Goal: Use online tool/utility: Utilize a website feature to perform a specific function

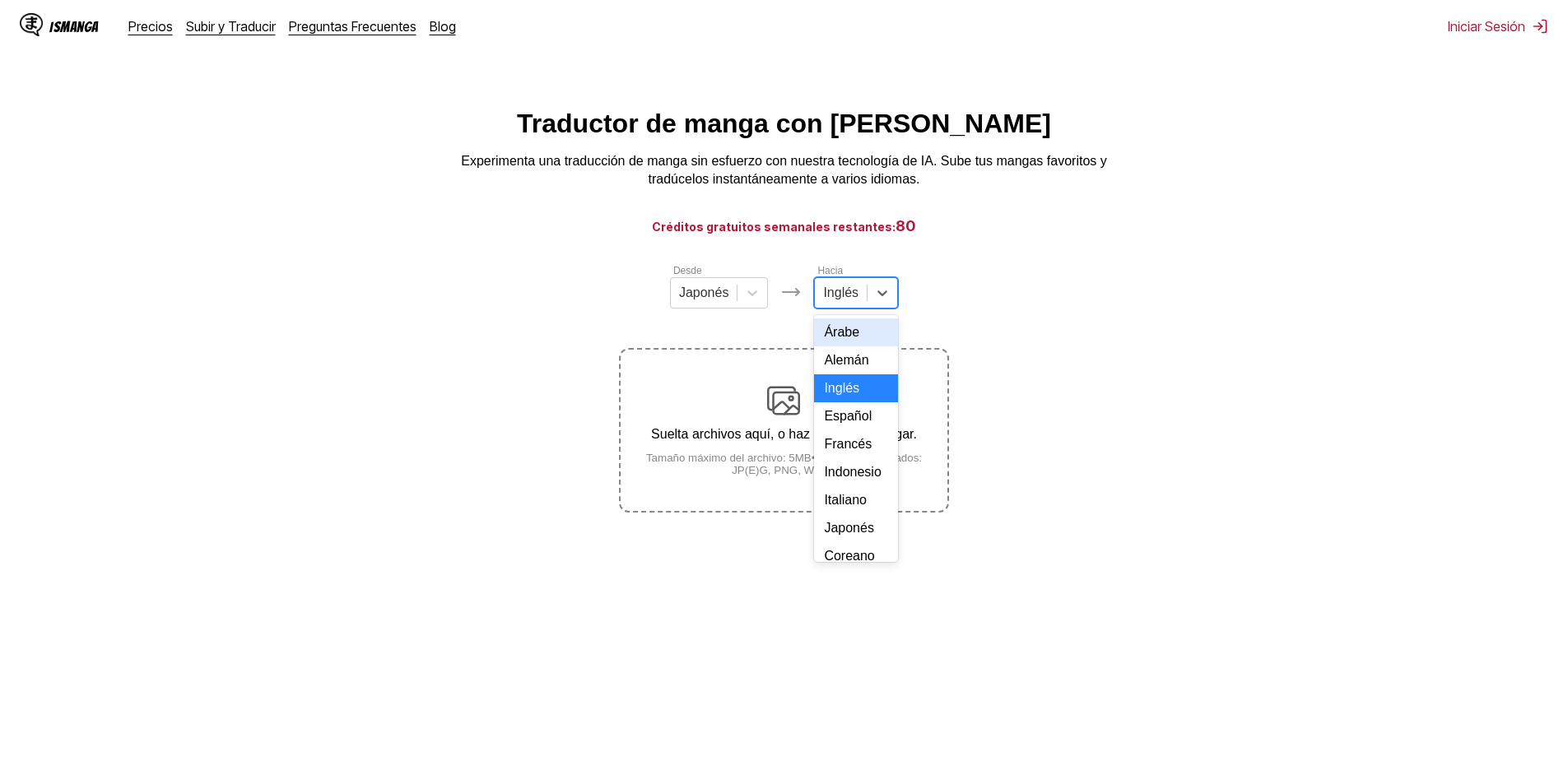
click at [845, 297] on div at bounding box center [841, 293] width 36 height 18
click at [849, 430] on div "Español" at bounding box center [856, 416] width 84 height 28
click at [803, 403] on div "Suelta archivos aquí, o haz clic para navegar. Tamaño máximo del archivo: 5MB •…" at bounding box center [784, 429] width 326 height 92
click at [0, 0] on input "Suelta archivos aquí, o haz clic para navegar. Tamaño máximo del archivo: 5MB •…" at bounding box center [0, 0] width 0 height 0
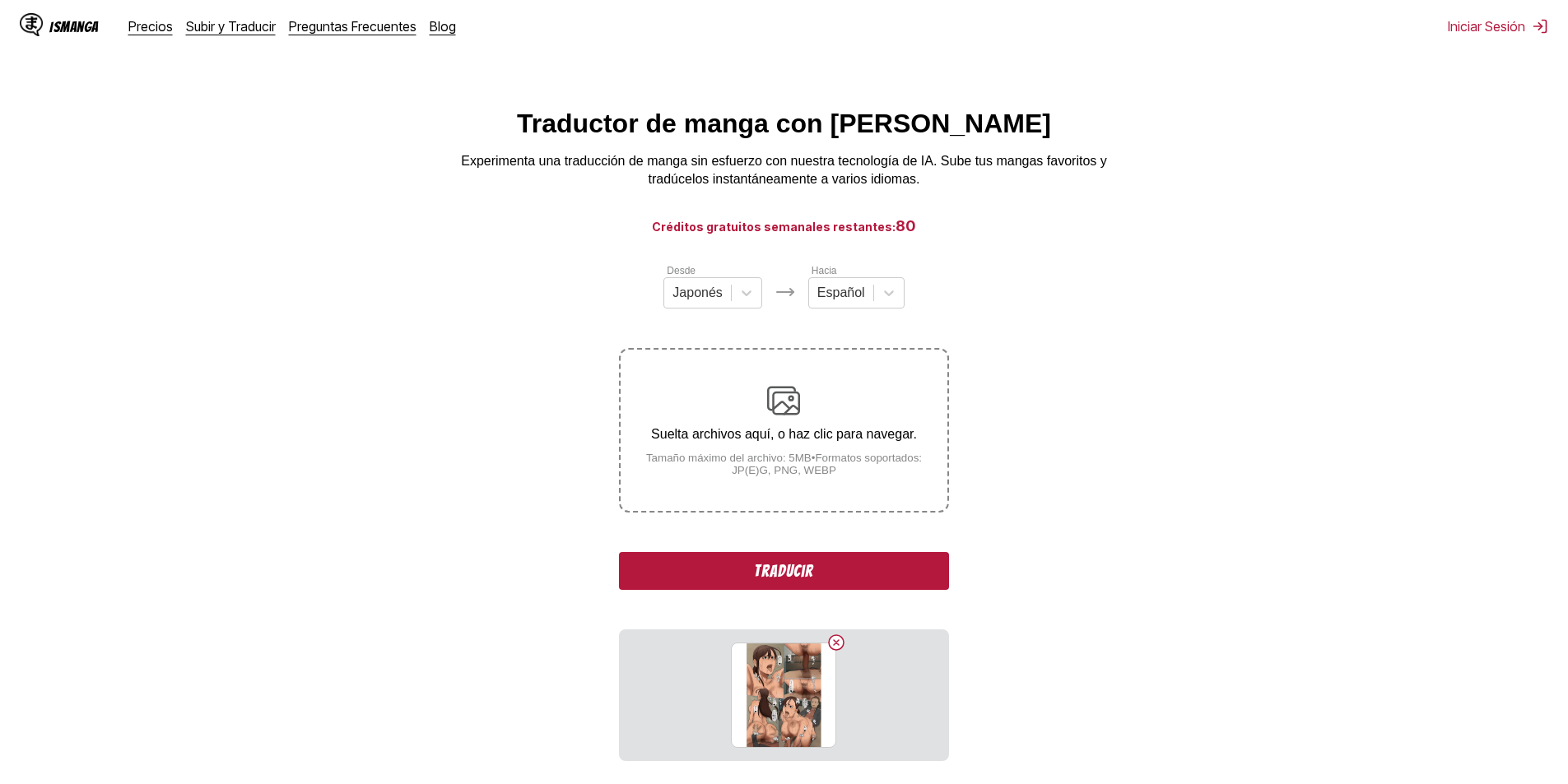
click at [837, 573] on button "Traducir" at bounding box center [784, 571] width 329 height 37
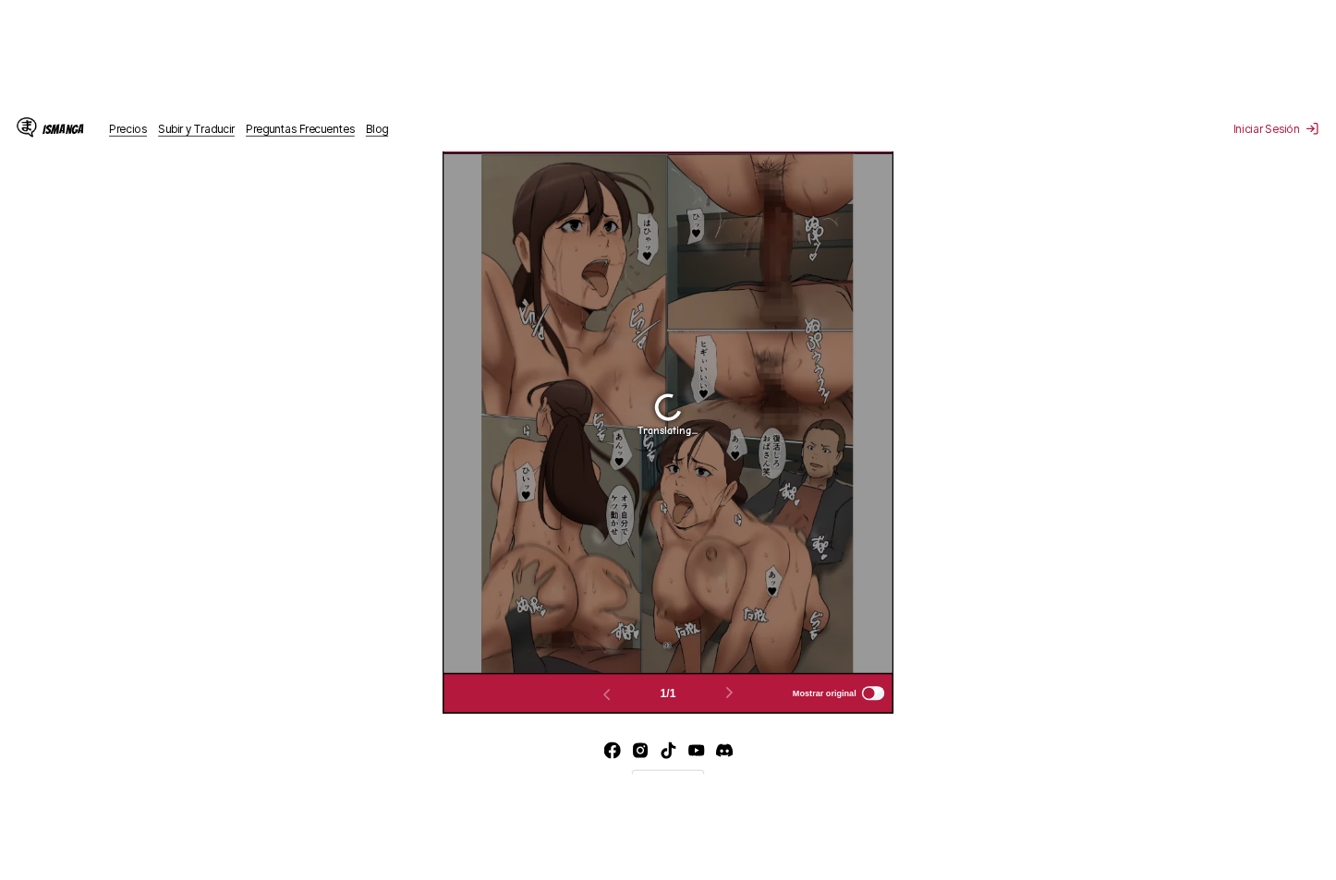
scroll to position [586, 0]
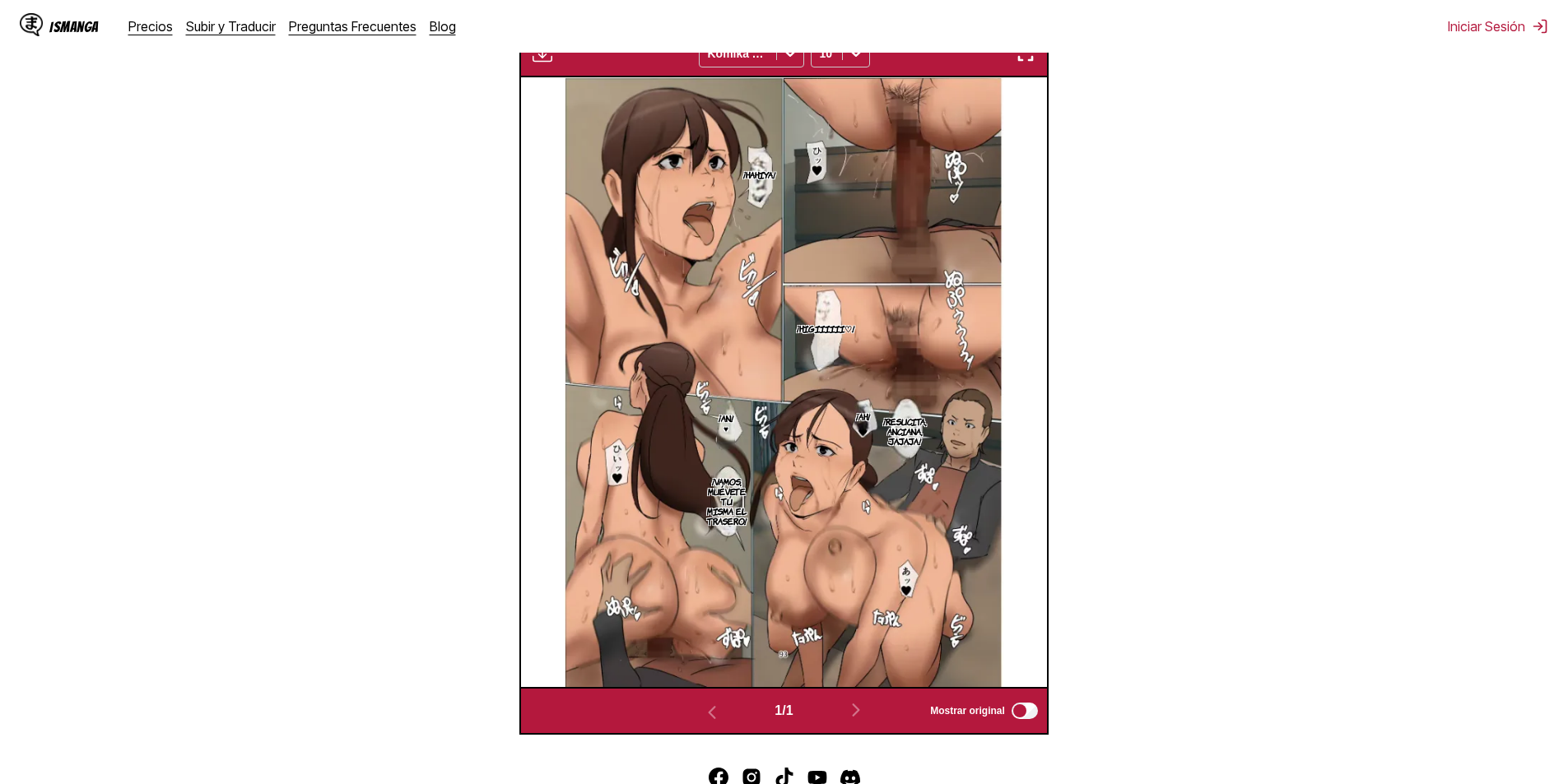
click at [751, 175] on p "¡Hahiya!" at bounding box center [759, 175] width 38 height 16
click at [813, 333] on p "¡Higiiiiii♡!" at bounding box center [825, 328] width 64 height 16
drag, startPoint x: 844, startPoint y: 287, endPoint x: 825, endPoint y: 314, distance: 33.0
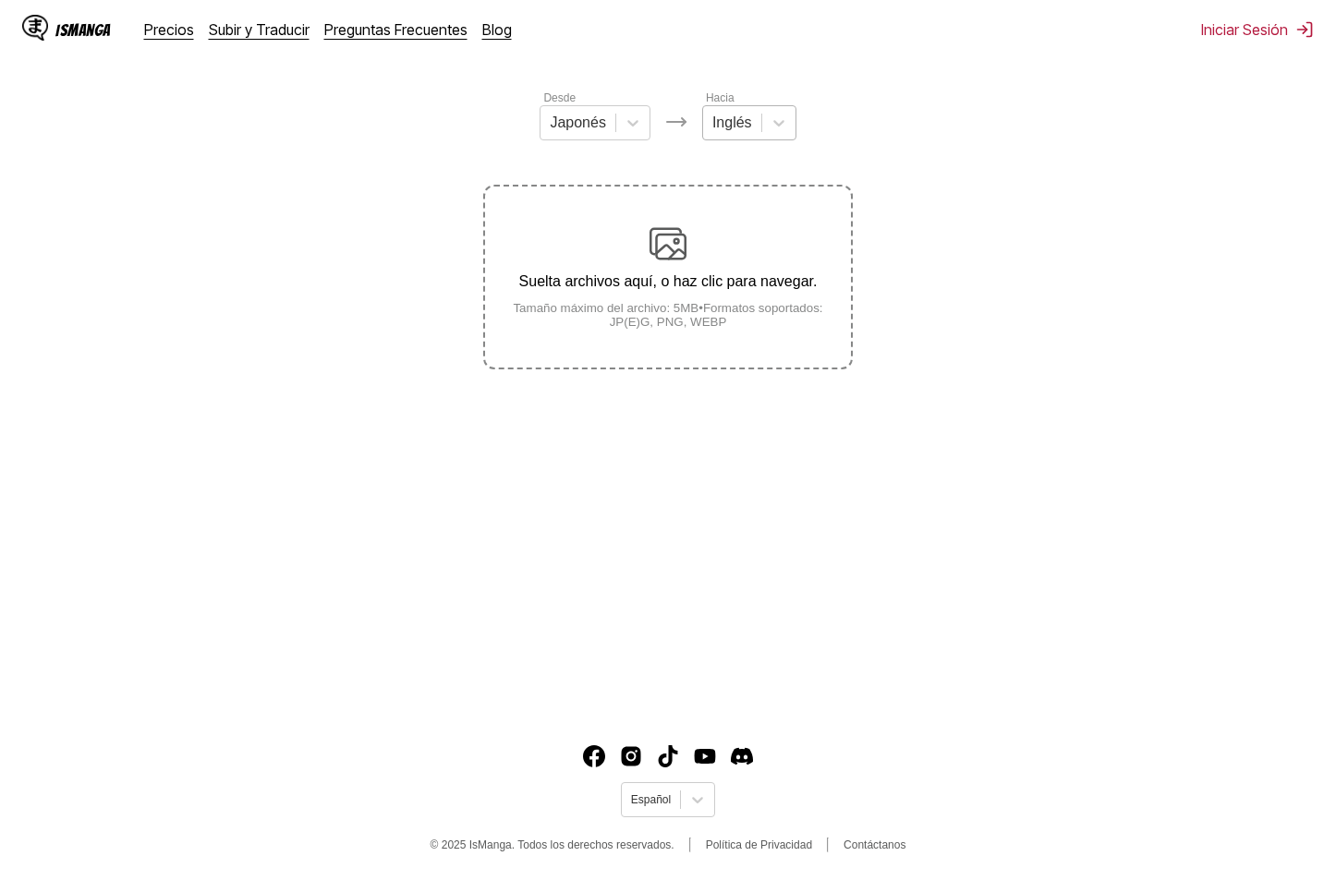
click at [736, 133] on div at bounding box center [732, 123] width 40 height 20
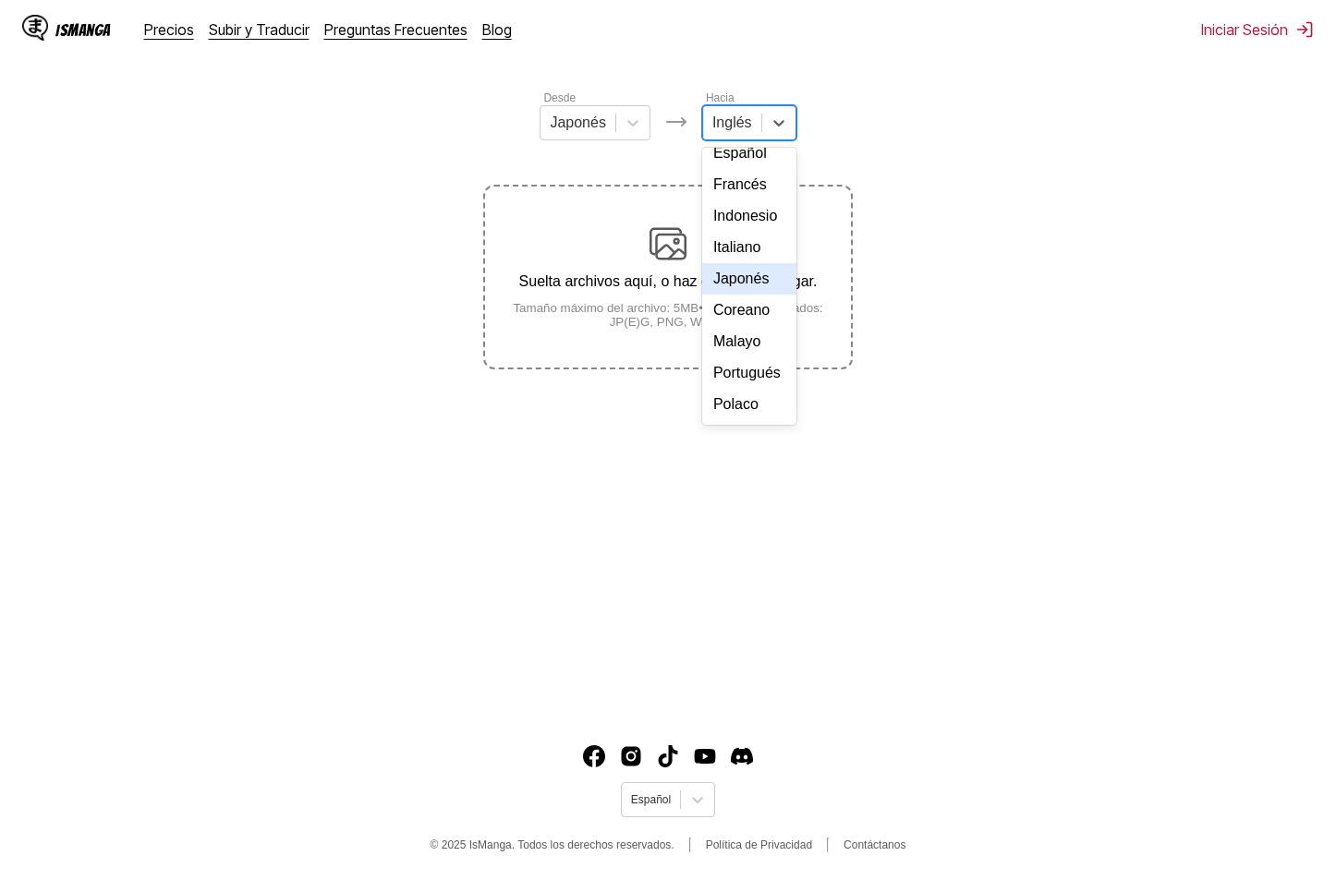
scroll to position [185, 0]
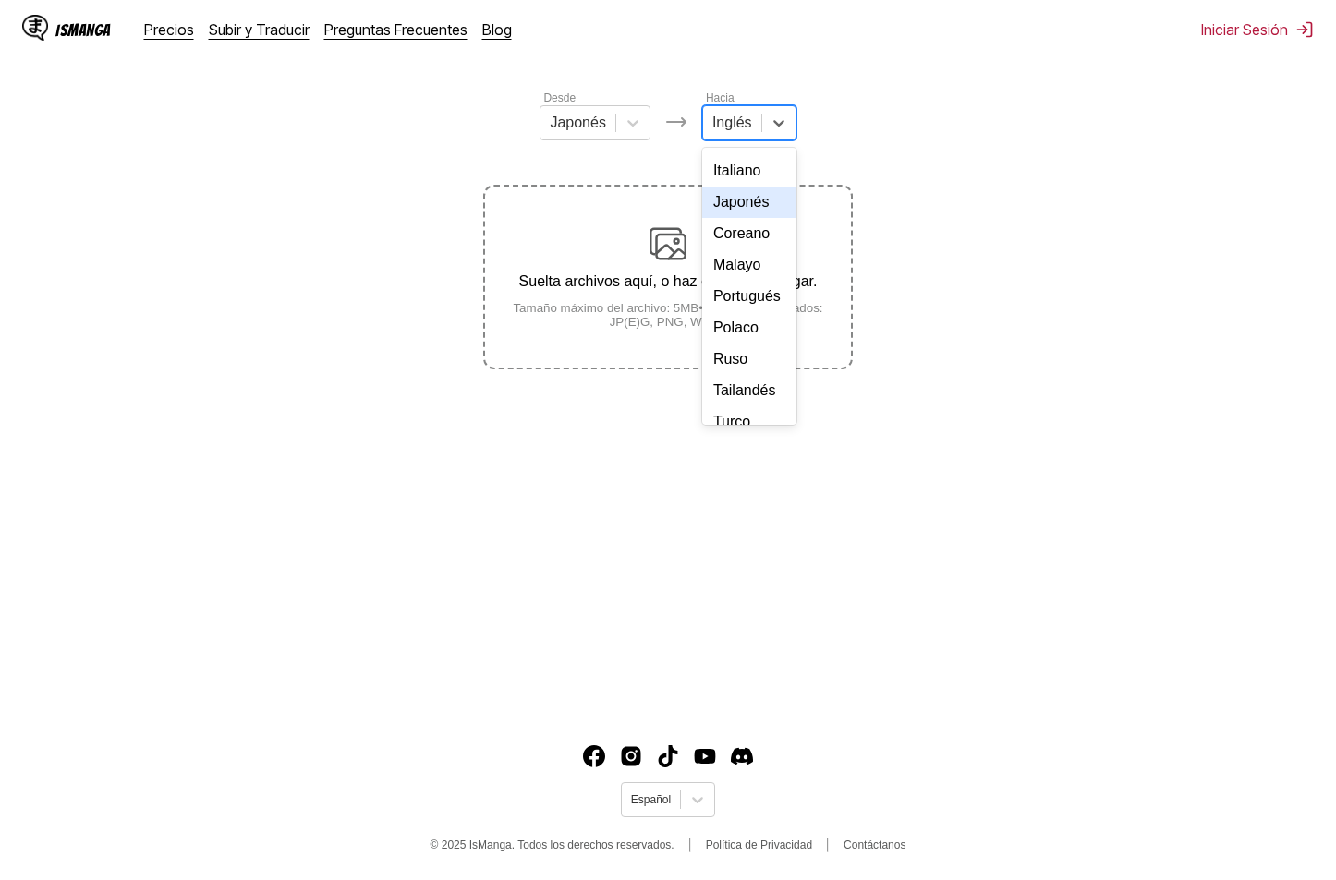
click at [756, 218] on div "Japonés" at bounding box center [749, 202] width 94 height 31
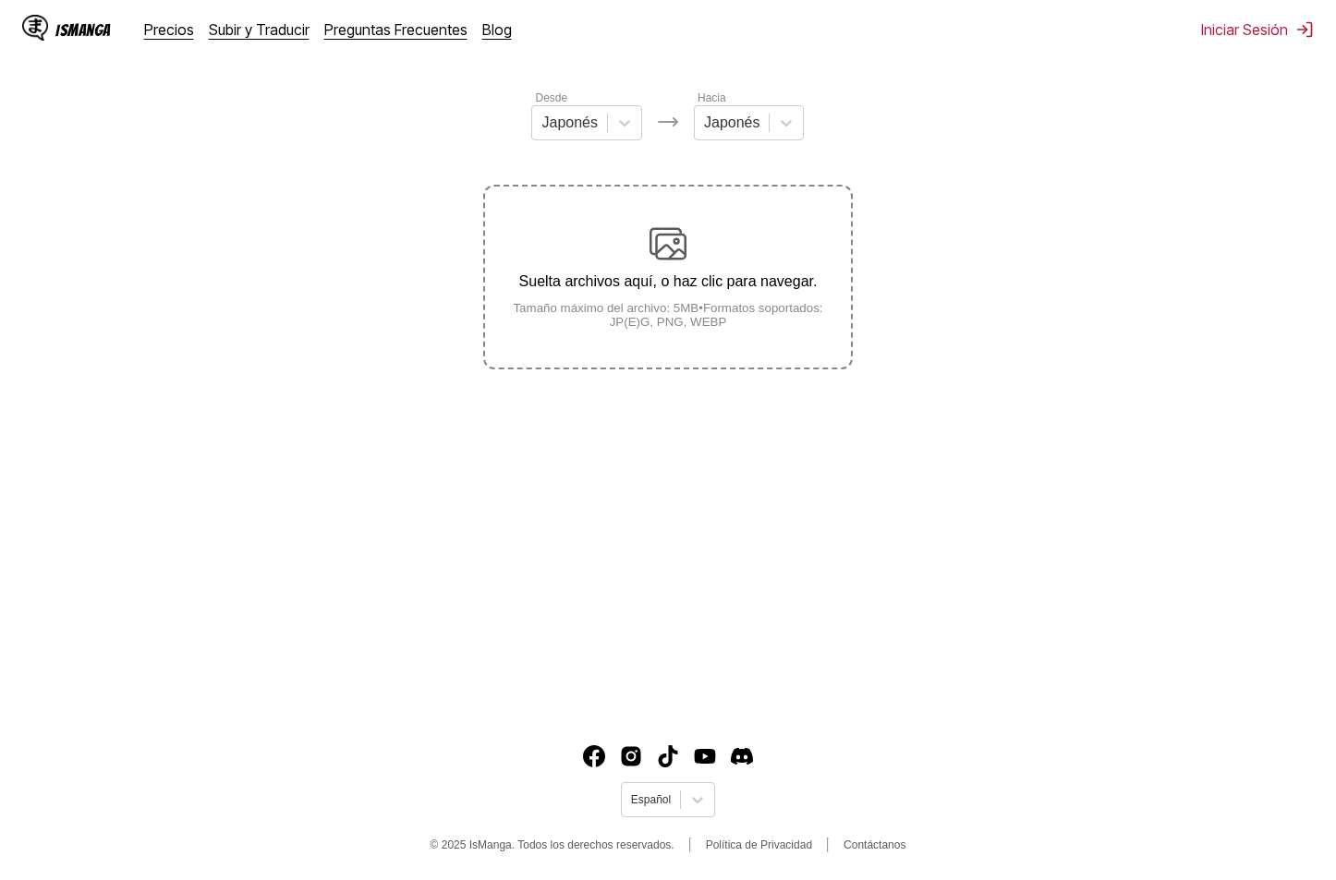
click at [658, 344] on label "Suelta archivos aquí, o haz clic para navegar. Tamaño máximo del archivo: 5MB •…" at bounding box center [668, 277] width 366 height 181
click at [0, 0] on input "Suelta archivos aquí, o haz clic para navegar. Tamaño máximo del archivo: 5MB •…" at bounding box center [0, 0] width 0 height 0
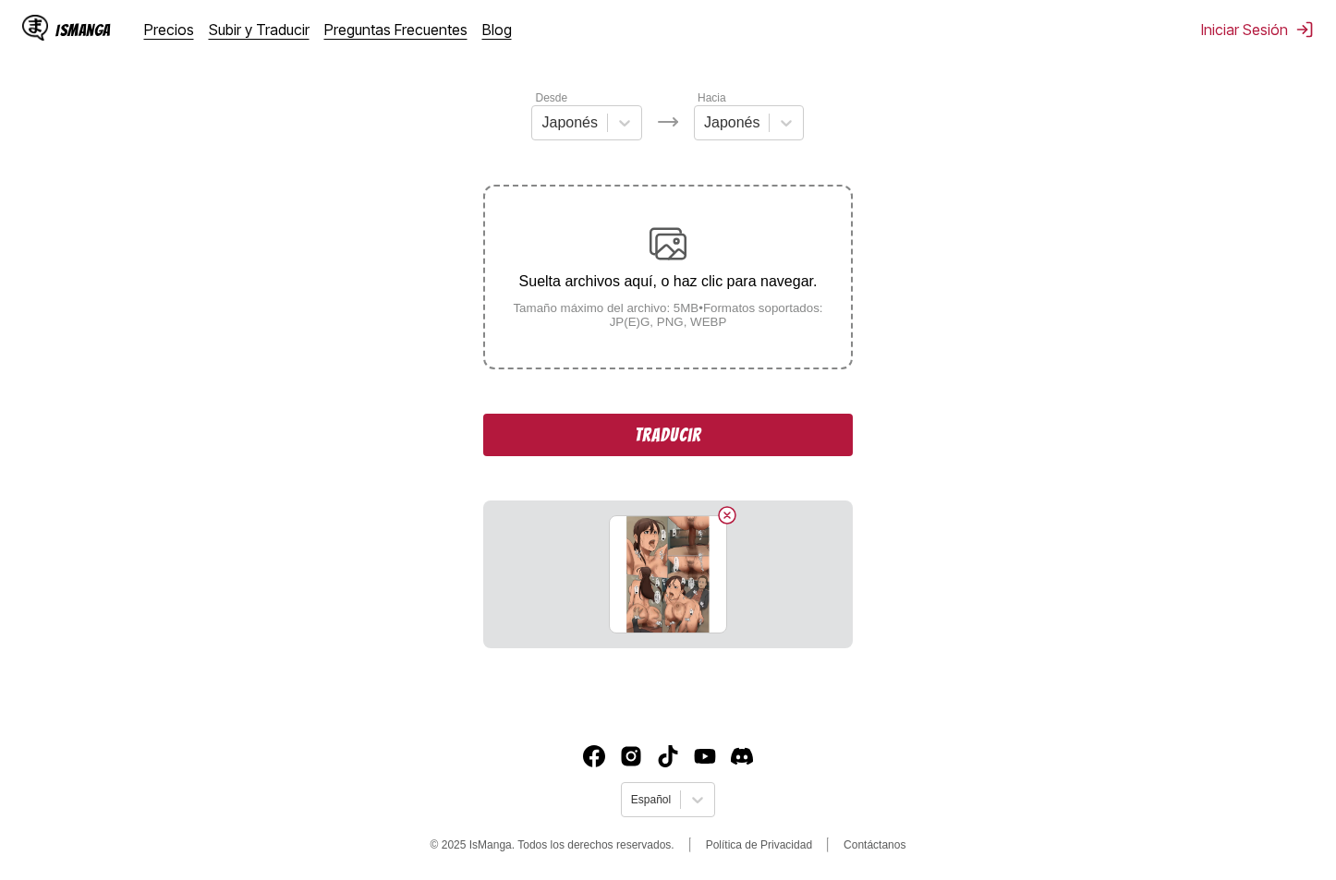
click at [716, 427] on button "Traducir" at bounding box center [667, 435] width 369 height 42
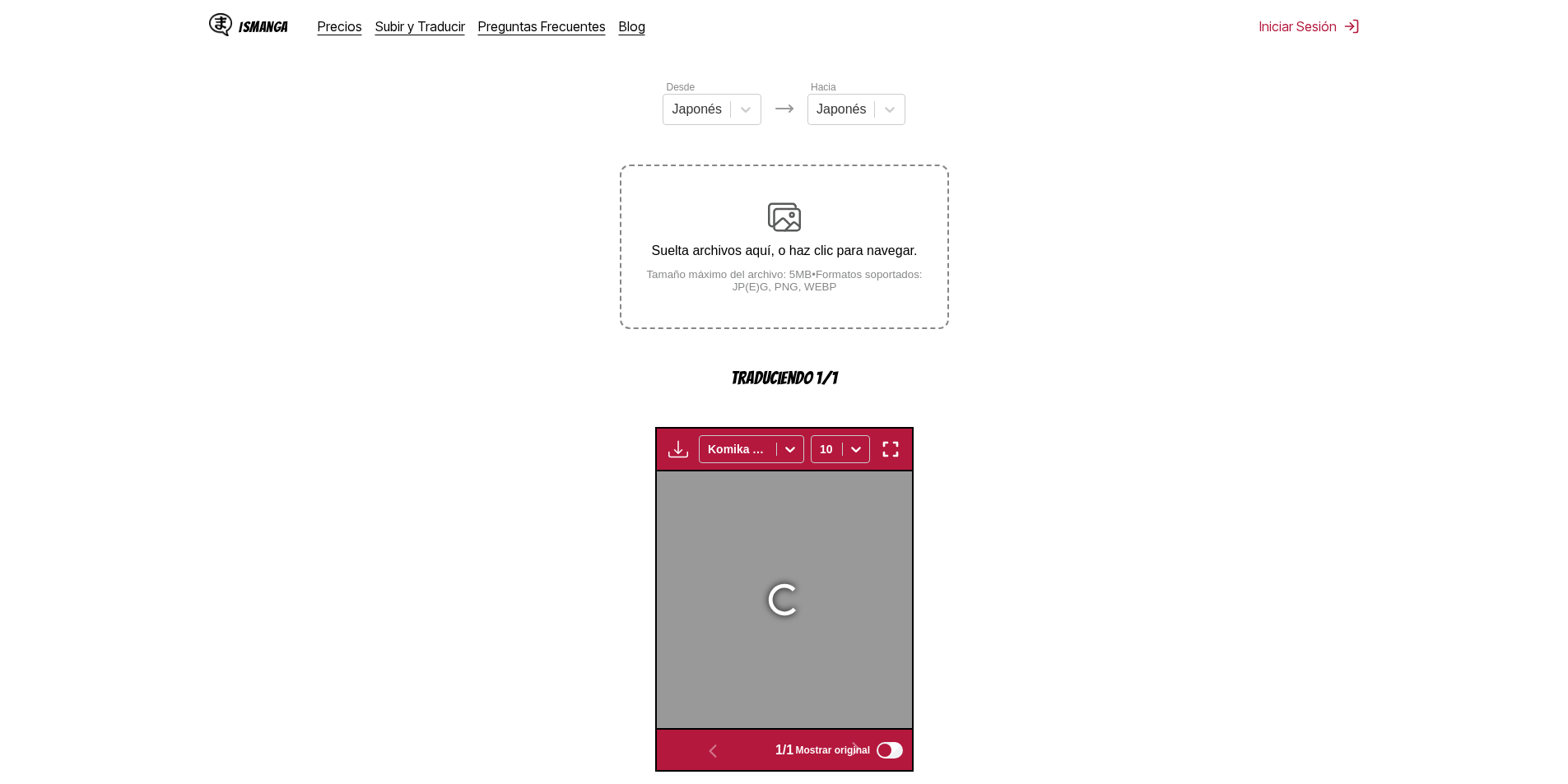
scroll to position [486, 0]
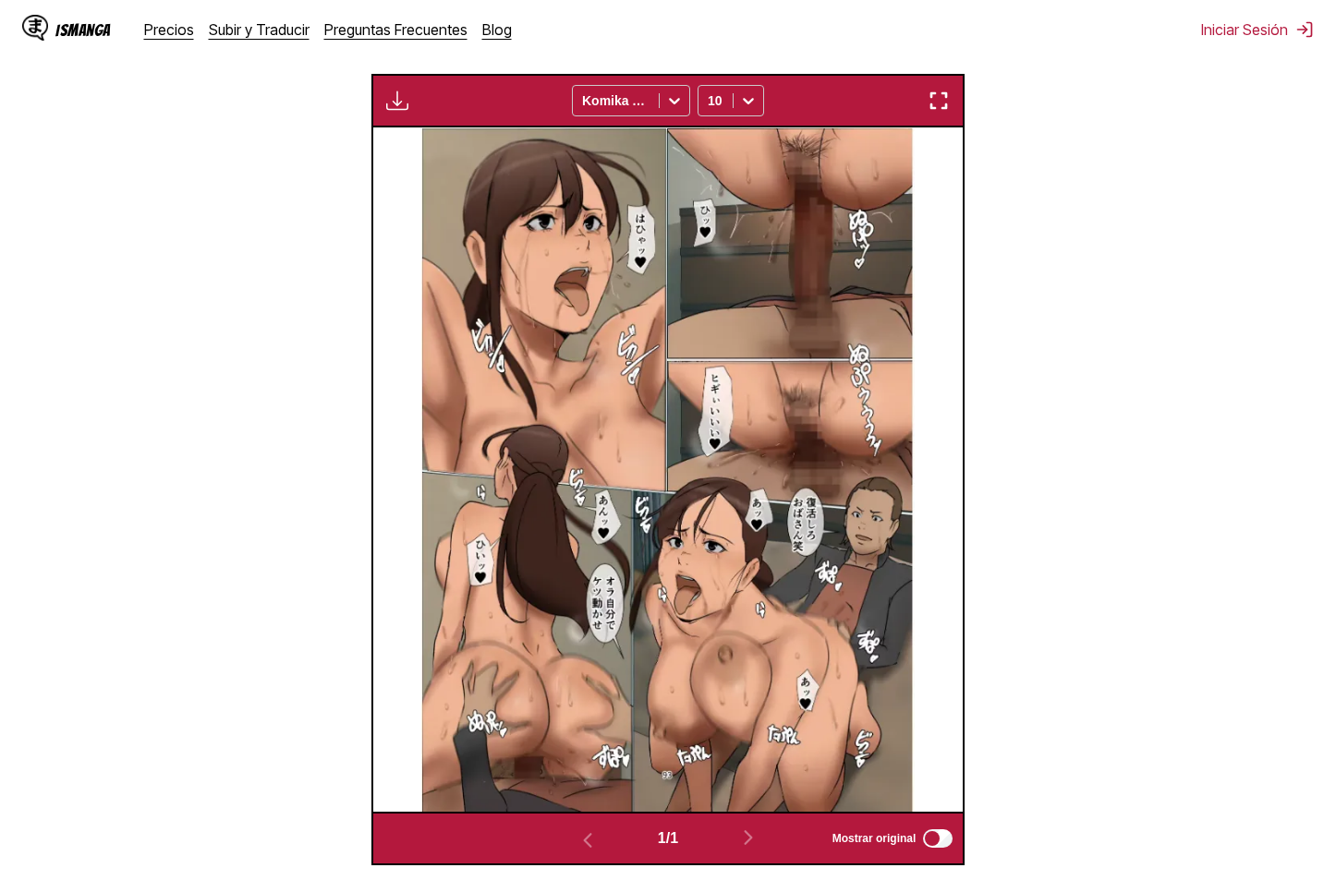
drag, startPoint x: 758, startPoint y: 308, endPoint x: 611, endPoint y: 460, distance: 211.6
drag, startPoint x: 611, startPoint y: 460, endPoint x: 1151, endPoint y: 311, distance: 559.5
click at [1151, 311] on section "Desde Japonés Hacia Japonés Suelta archivos aquí, o haz clic para navegar. Tama…" at bounding box center [668, 307] width 1306 height 1117
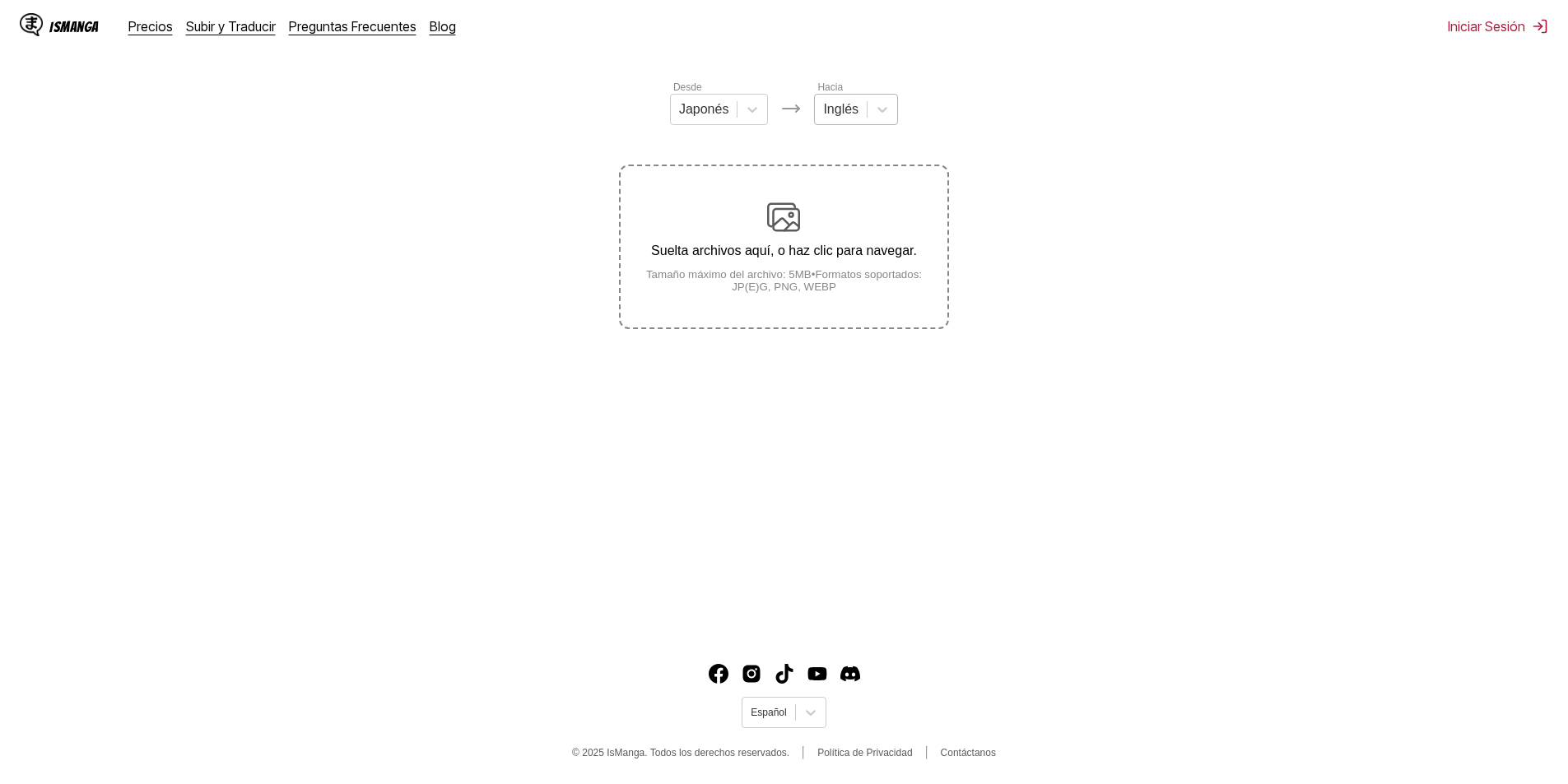
click at [854, 118] on div at bounding box center [841, 110] width 36 height 18
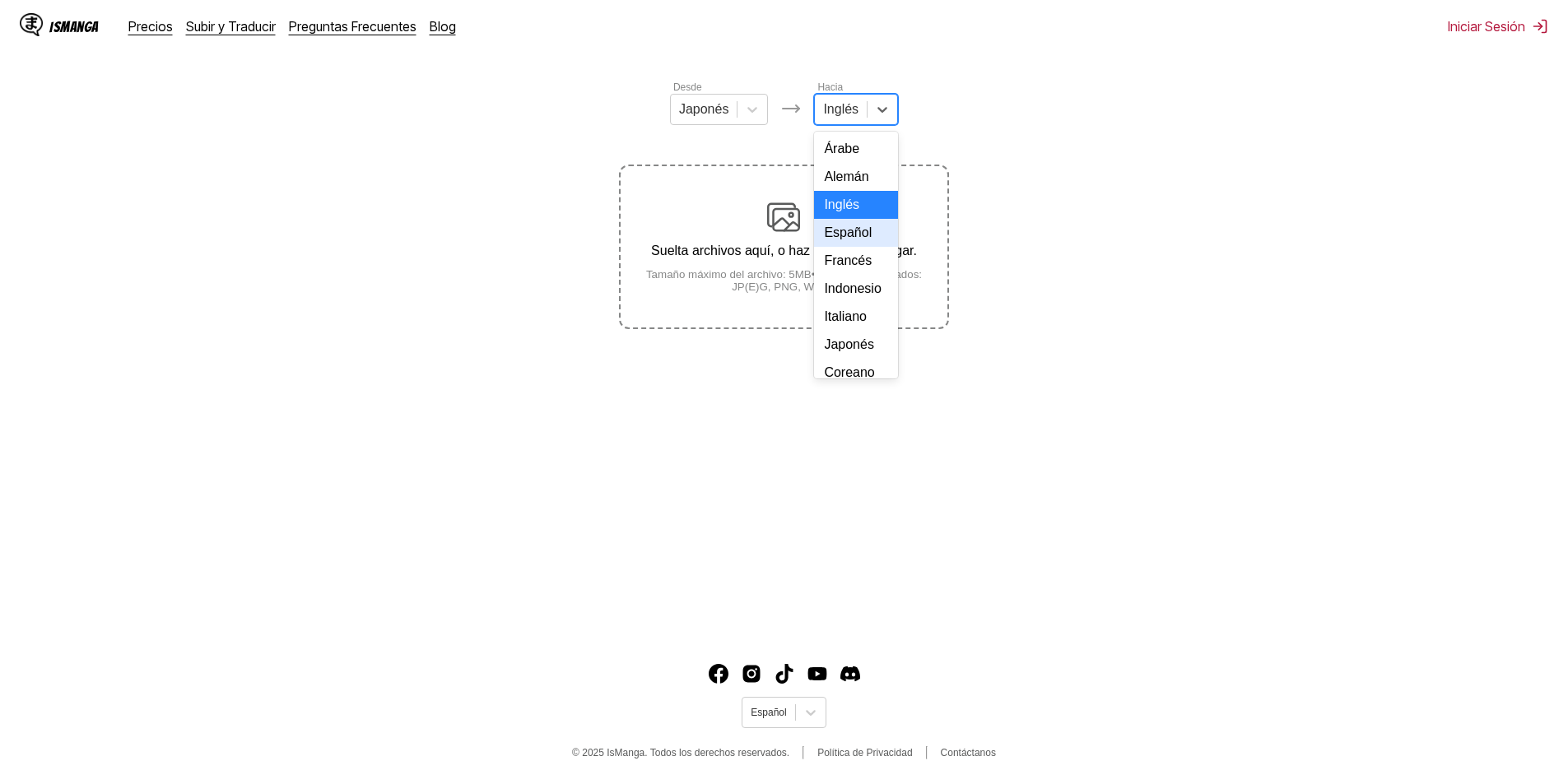
click at [851, 235] on div "Español" at bounding box center [856, 233] width 84 height 28
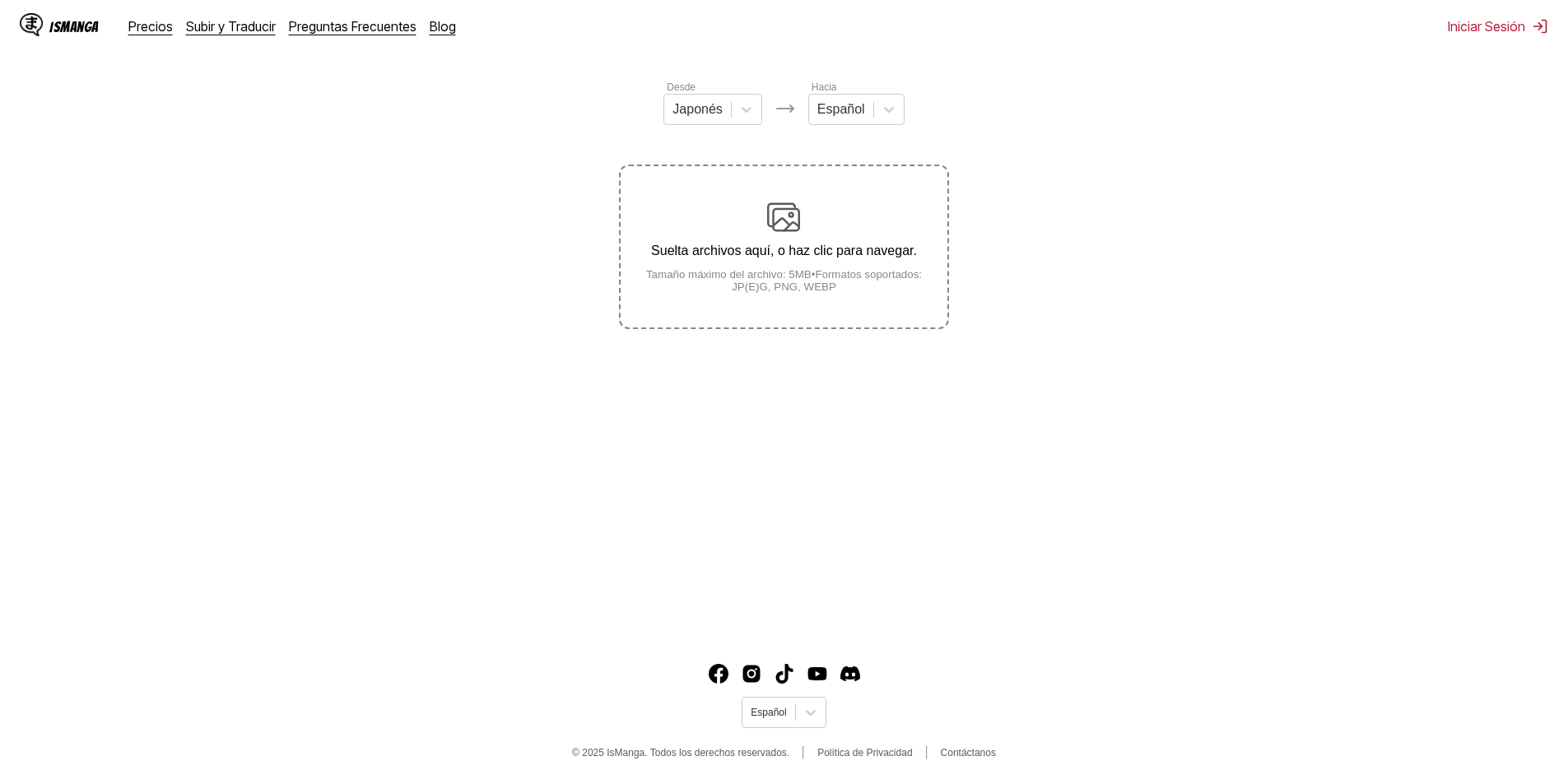
click at [817, 253] on p "Suelta archivos aquí, o haz clic para navegar." at bounding box center [784, 250] width 326 height 15
click at [0, 0] on input "Suelta archivos aquí, o haz clic para navegar. Tamaño máximo del archivo: 5MB •…" at bounding box center [0, 0] width 0 height 0
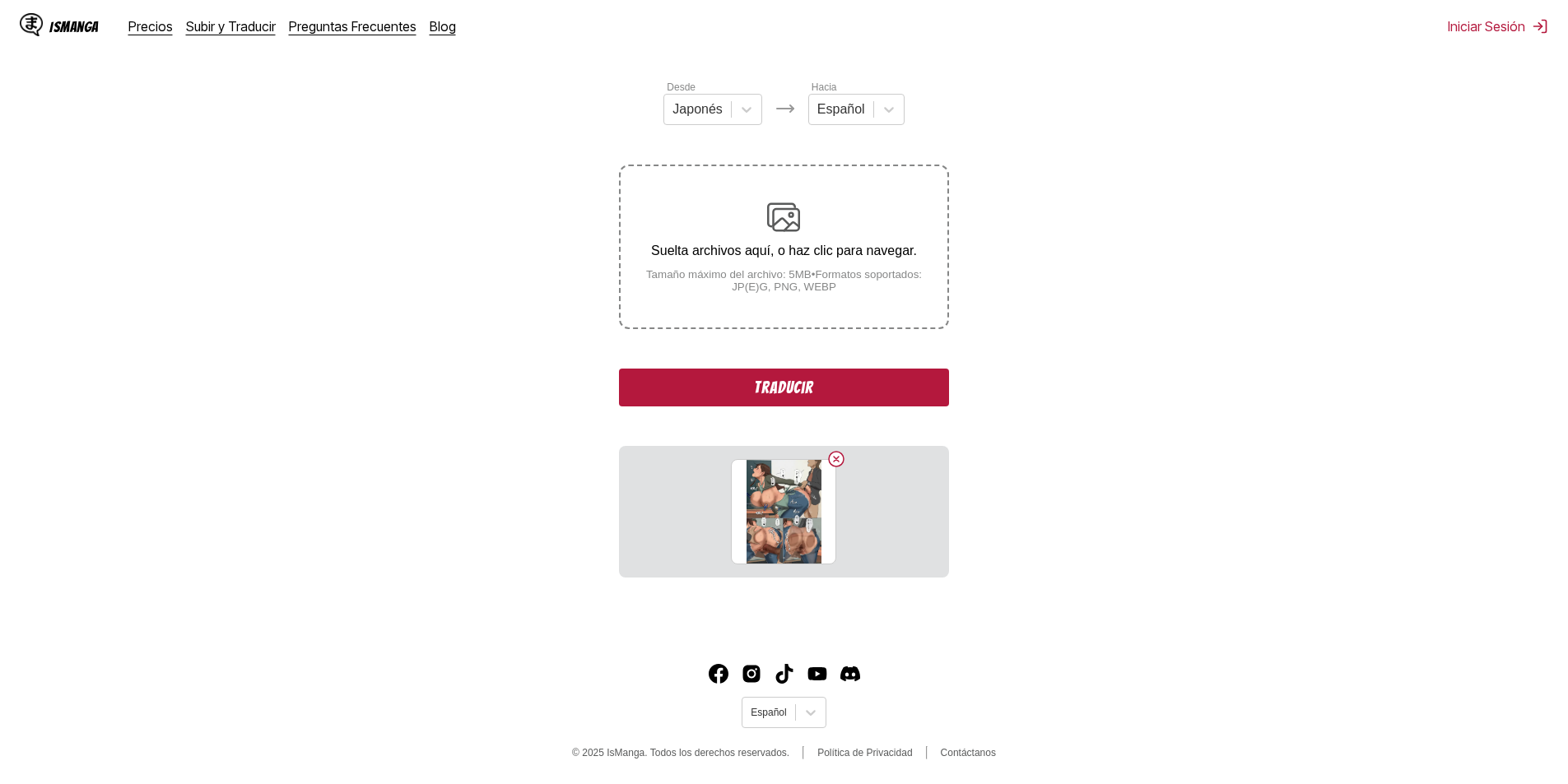
click at [809, 398] on button "Traducir" at bounding box center [784, 388] width 329 height 37
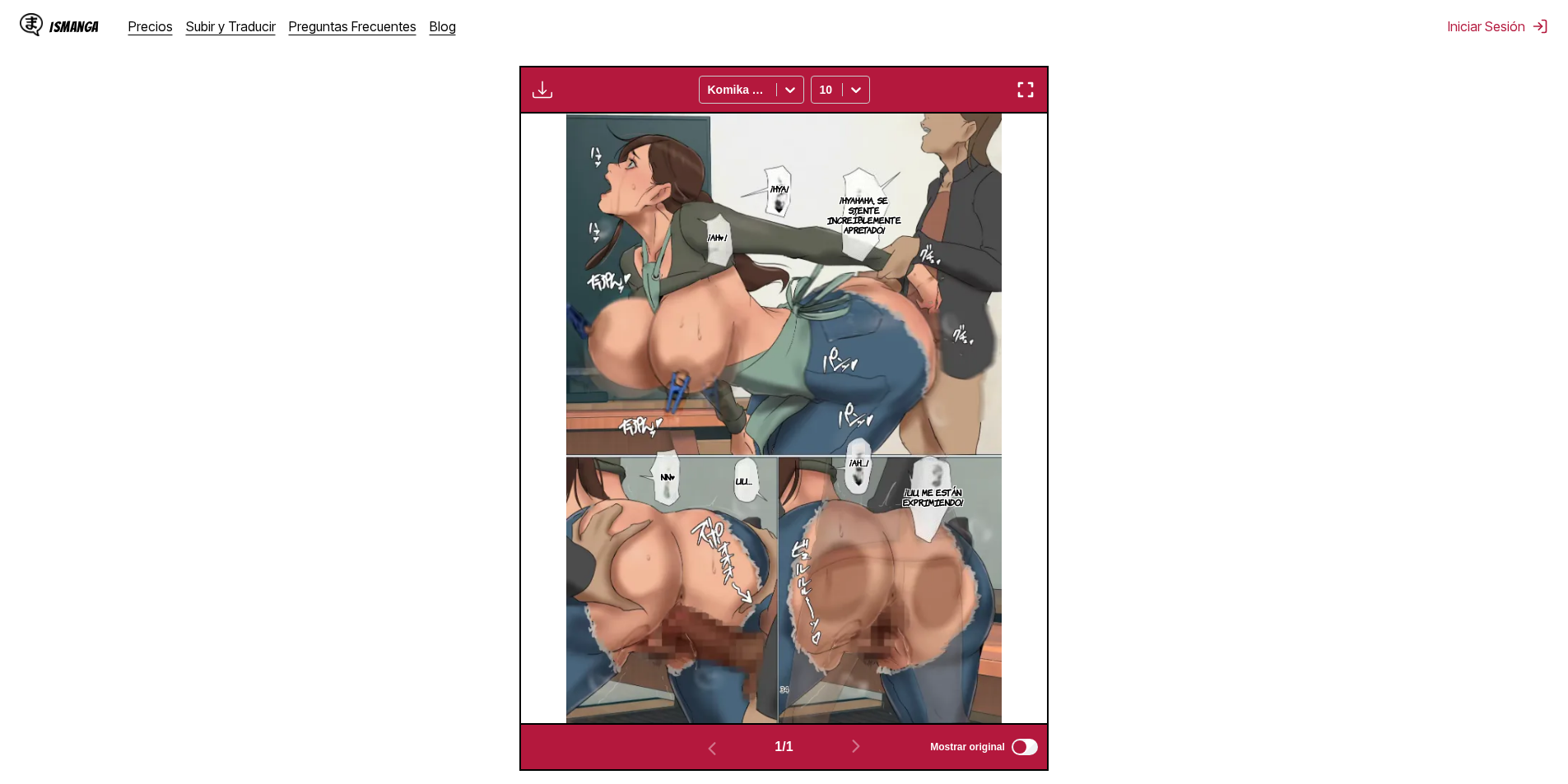
click at [718, 235] on p "¡Ah♥!" at bounding box center [718, 237] width 26 height 16
click at [669, 246] on img at bounding box center [784, 418] width 436 height 609
click at [768, 231] on icon "close-tooltip" at bounding box center [762, 225] width 12 height 12
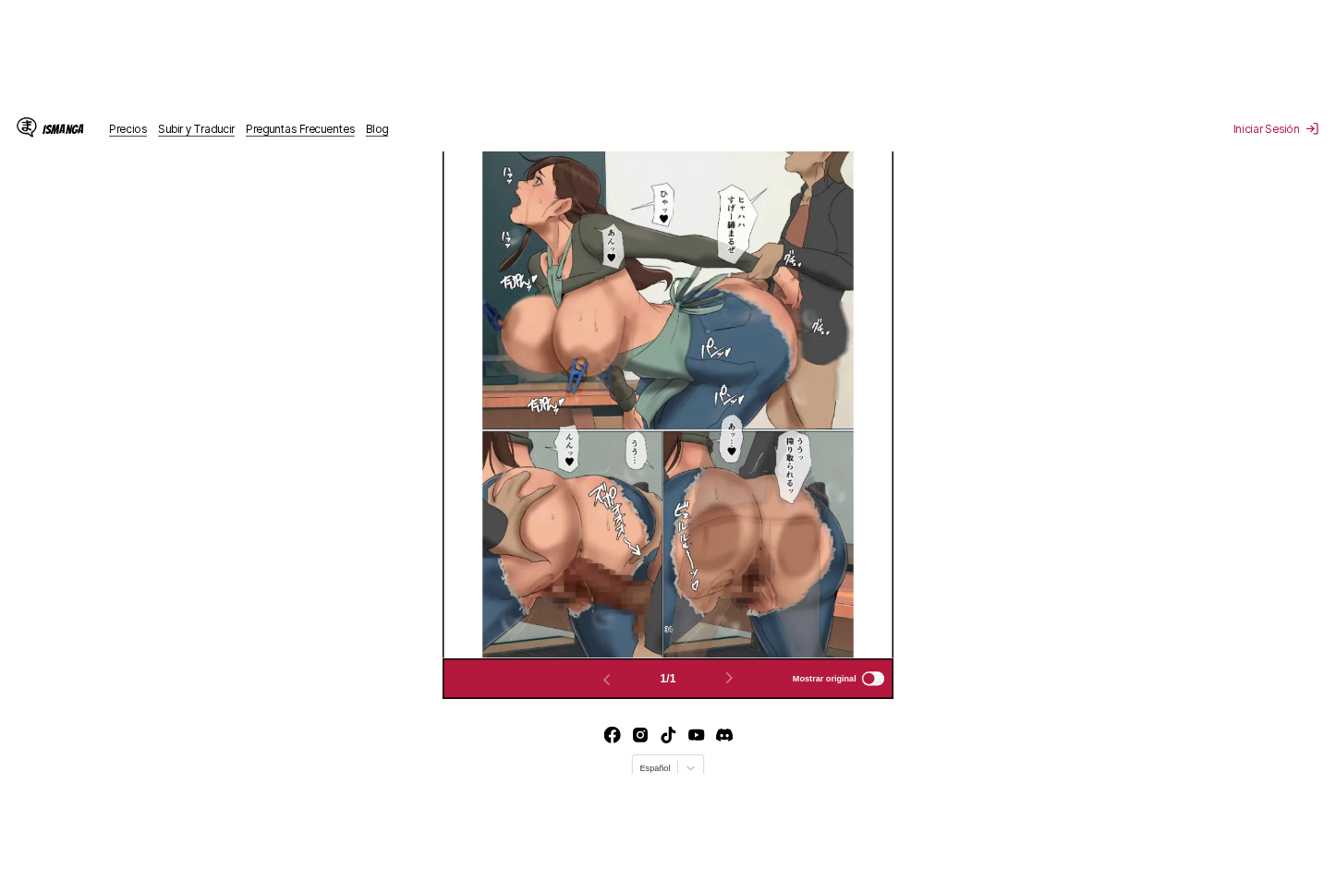
scroll to position [521, 0]
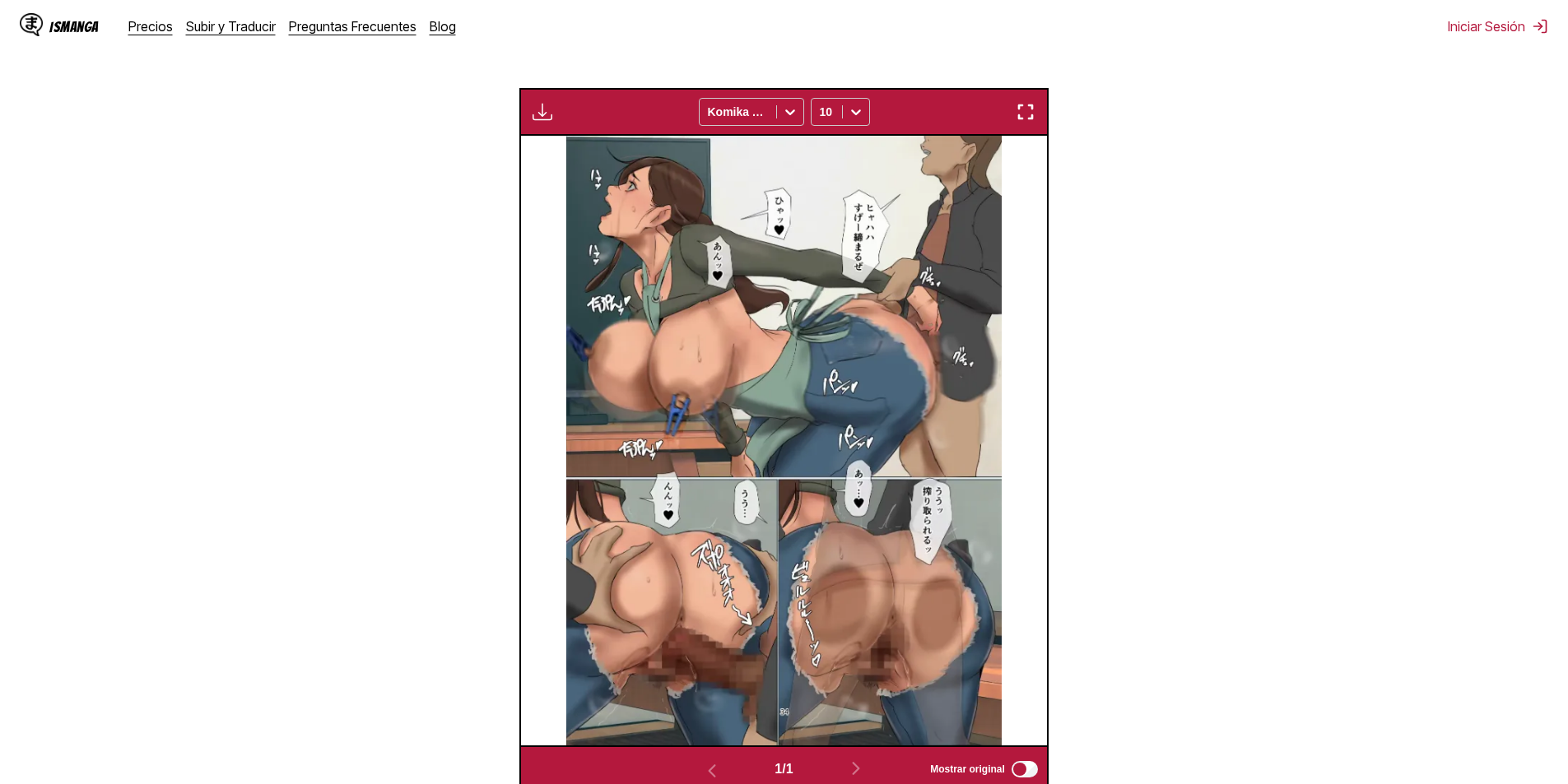
click at [702, 244] on img at bounding box center [784, 440] width 436 height 609
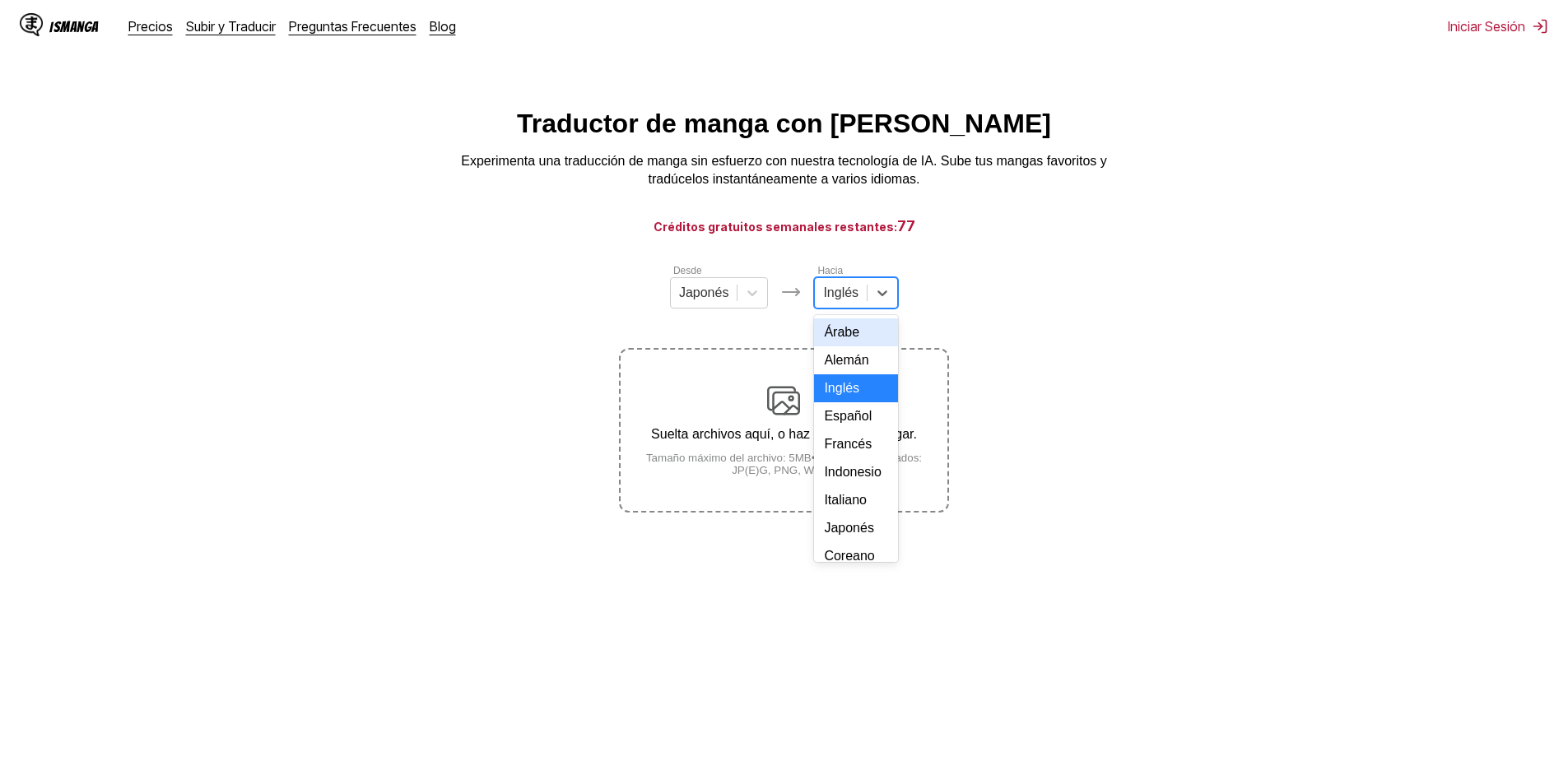
click at [854, 430] on div "Español" at bounding box center [856, 416] width 84 height 28
click at [799, 439] on p "Suelta archivos aquí, o haz clic para navegar." at bounding box center [784, 434] width 326 height 15
click at [0, 0] on input "Suelta archivos aquí, o haz clic para navegar. Tamaño máximo del archivo: 5MB •…" at bounding box center [0, 0] width 0 height 0
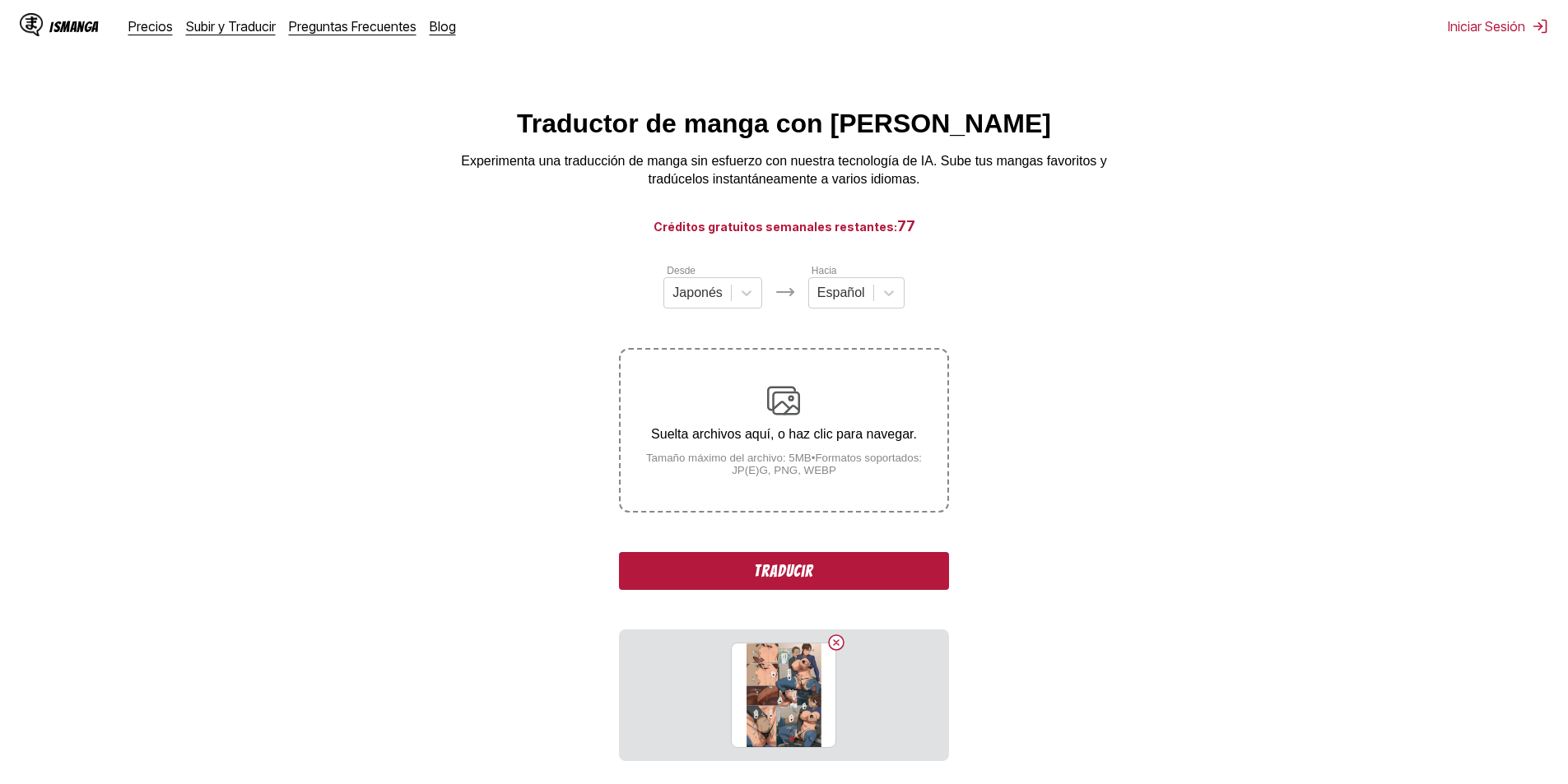
click at [850, 564] on button "Traducir" at bounding box center [784, 571] width 329 height 37
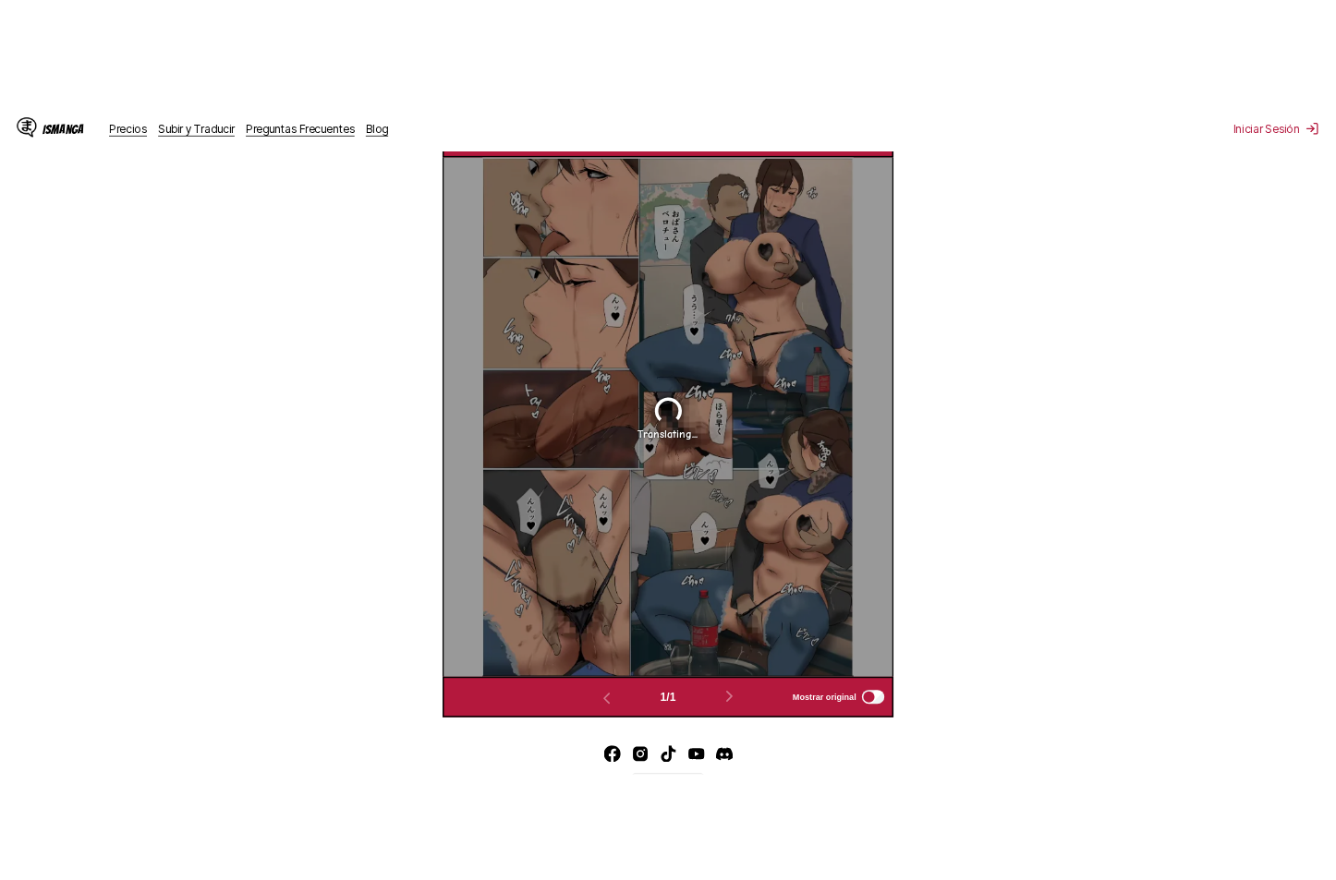
scroll to position [638, 0]
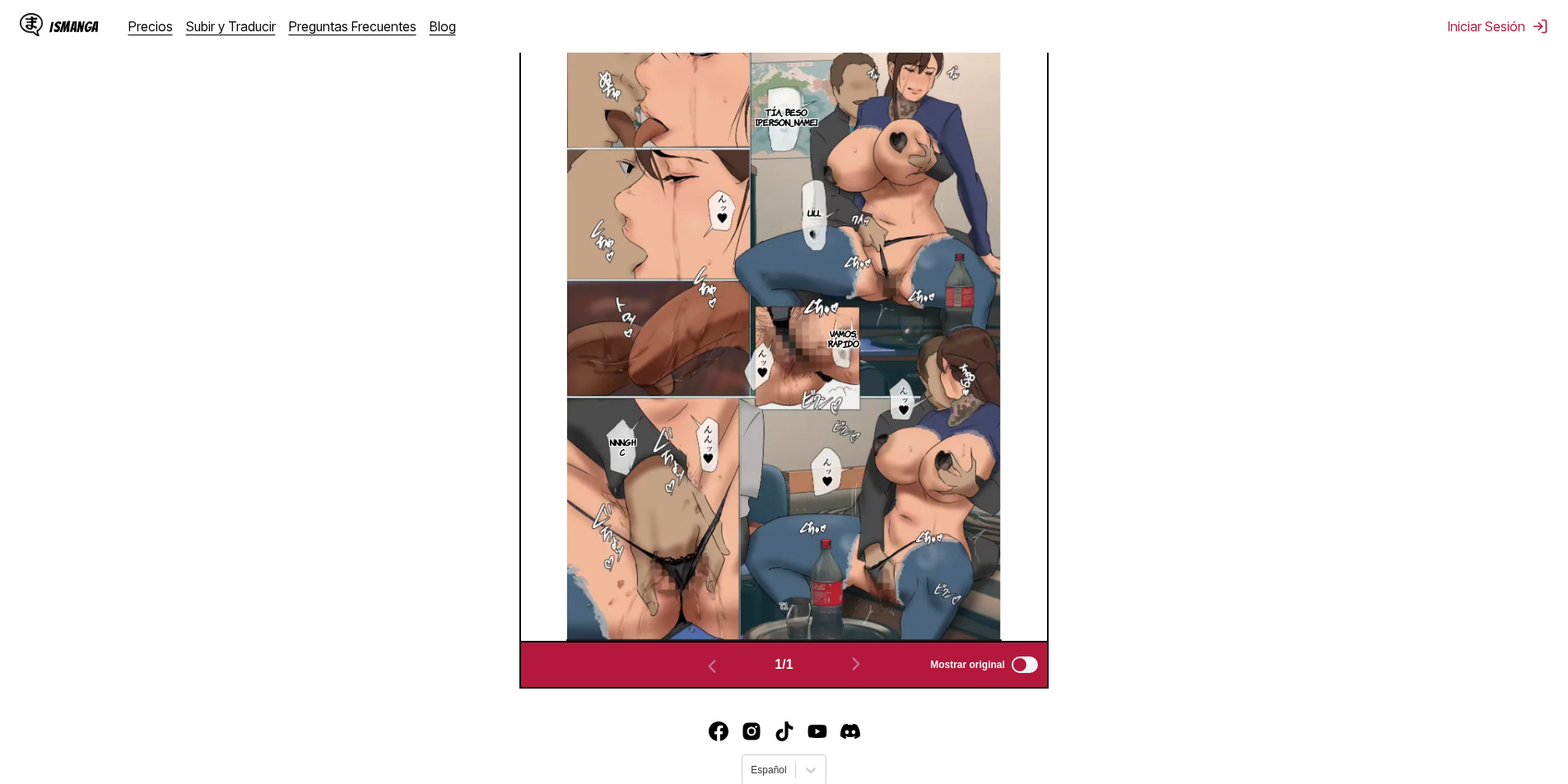
click at [723, 210] on img at bounding box center [784, 336] width 437 height 609
